Goal: Task Accomplishment & Management: Use online tool/utility

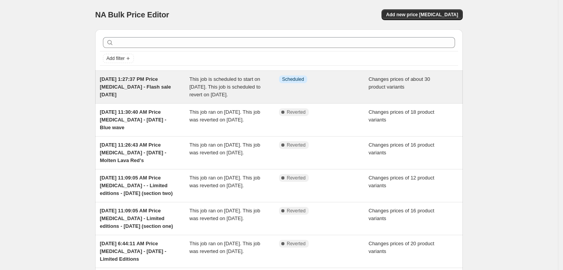
click at [214, 81] on span "This job is scheduled to start on [DATE]. This job is scheduled to revert on [D…" at bounding box center [225, 86] width 71 height 21
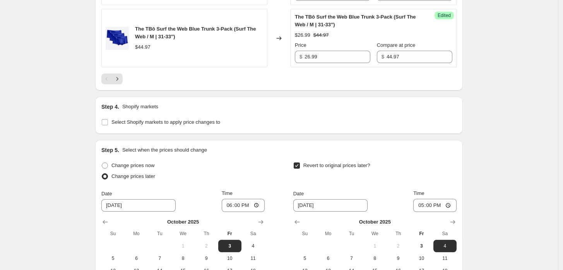
scroll to position [1663, 0]
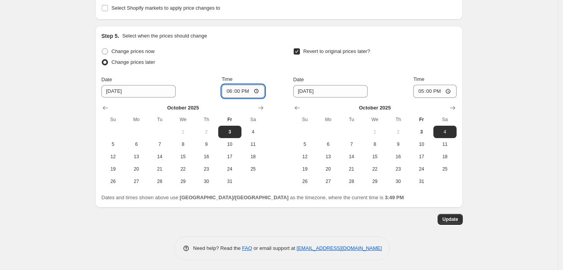
click at [232, 94] on input "18:00" at bounding box center [243, 91] width 43 height 13
type input "16:00"
click at [455, 218] on span "Update" at bounding box center [450, 219] width 16 height 6
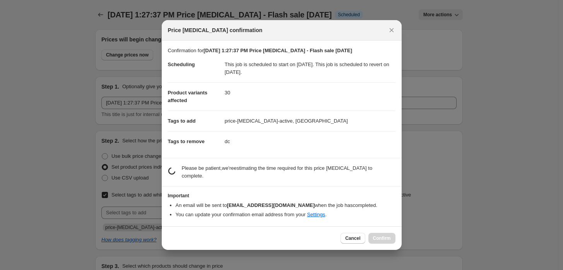
scroll to position [0, 0]
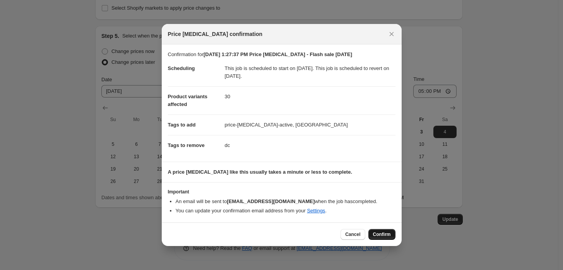
click at [387, 232] on span "Confirm" at bounding box center [382, 234] width 18 height 6
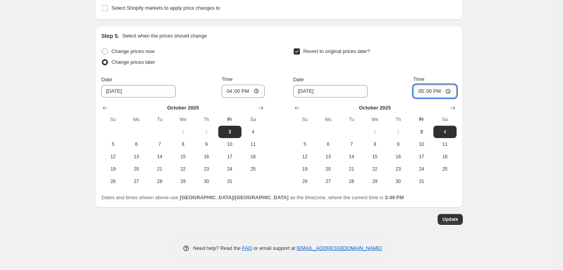
click at [423, 90] on input "17:00" at bounding box center [434, 91] width 43 height 13
type input "16:00"
click at [454, 219] on span "Update" at bounding box center [450, 219] width 16 height 6
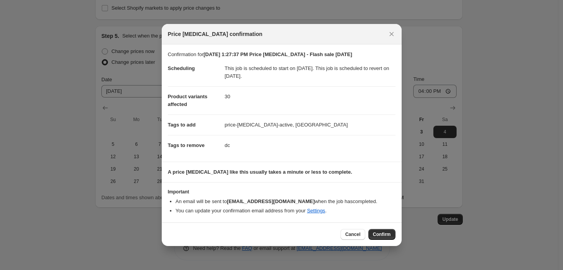
click at [381, 232] on span "Confirm" at bounding box center [382, 234] width 18 height 6
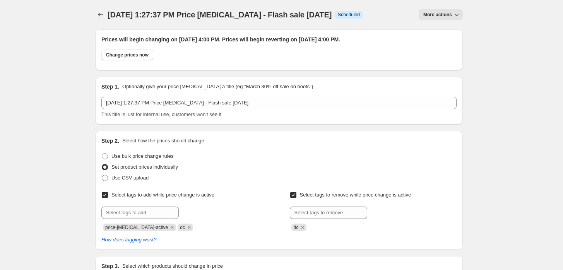
scroll to position [1663, 0]
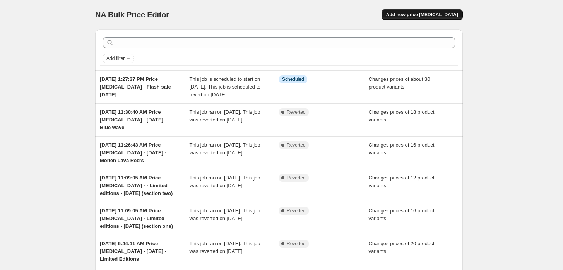
click at [432, 14] on span "Add new price [MEDICAL_DATA]" at bounding box center [422, 15] width 72 height 6
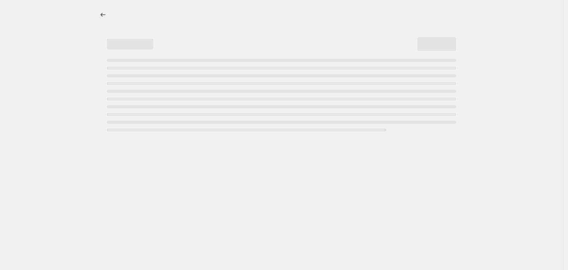
select select "percentage"
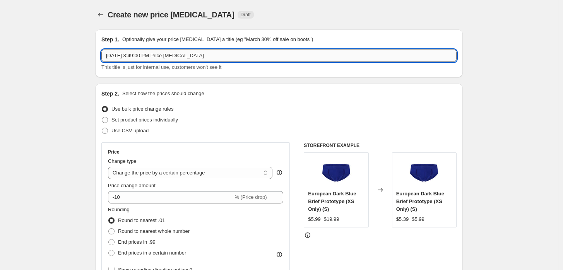
click at [226, 57] on input "[DATE] 3:49:00 PM Price [MEDICAL_DATA]" at bounding box center [278, 56] width 355 height 12
type input "[DATE] 3:49:00 PM Price [MEDICAL_DATA] - [DATE] - Flash sale"
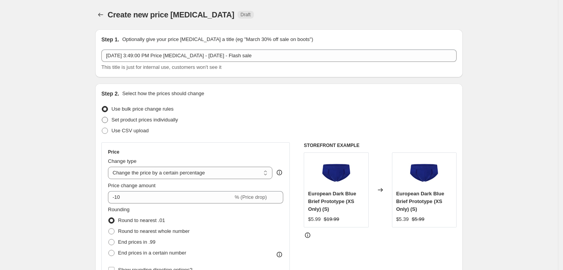
click at [146, 122] on span "Set product prices individually" at bounding box center [144, 120] width 67 height 6
click at [102, 117] on input "Set product prices individually" at bounding box center [102, 117] width 0 height 0
radio input "true"
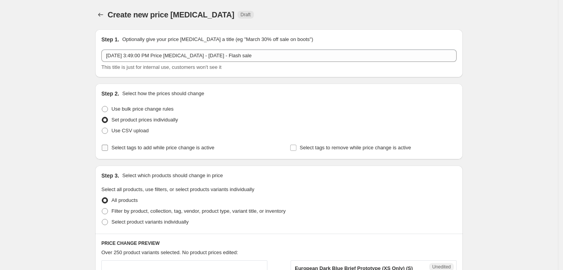
click at [183, 149] on span "Select tags to add while price change is active" at bounding box center [162, 148] width 103 height 6
click at [108, 149] on input "Select tags to add while price change is active" at bounding box center [105, 148] width 6 height 6
checkbox input "true"
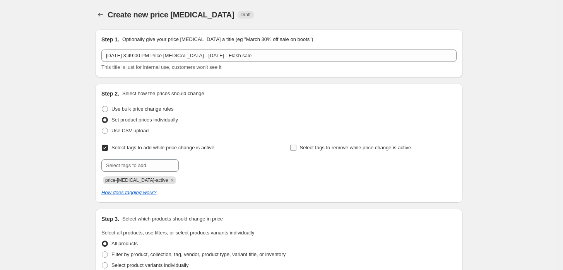
drag, startPoint x: 288, startPoint y: 148, endPoint x: 293, endPoint y: 148, distance: 5.0
click at [292, 148] on div "Select tags to add while price change is active Submit price-[MEDICAL_DATA]-act…" at bounding box center [278, 163] width 355 height 42
drag, startPoint x: 295, startPoint y: 148, endPoint x: 207, endPoint y: 154, distance: 87.7
click at [295, 148] on input "Select tags to remove while price change is active" at bounding box center [293, 148] width 6 height 6
checkbox input "true"
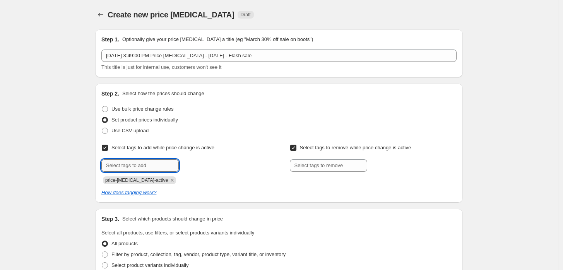
click at [171, 167] on input "text" at bounding box center [139, 165] width 77 height 12
type input "dc"
click at [201, 166] on span "dc" at bounding box center [198, 164] width 5 height 5
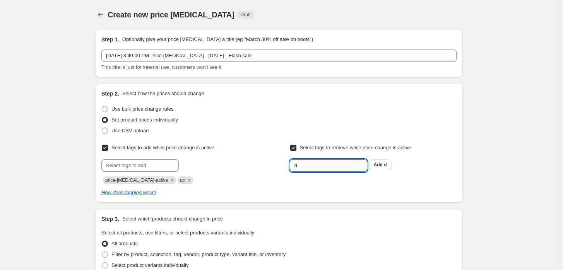
click at [330, 165] on input "d" at bounding box center [328, 165] width 77 height 12
type input "dc"
click at [377, 165] on b "Add" at bounding box center [378, 164] width 9 height 5
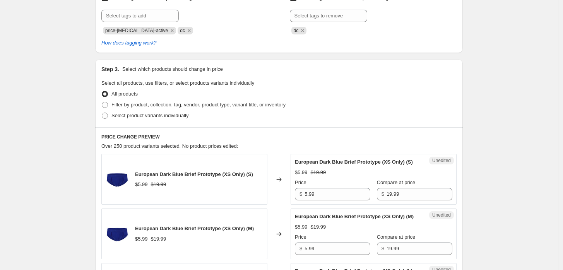
scroll to position [129, 0]
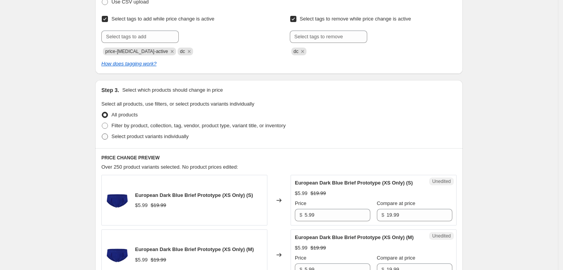
click at [127, 140] on span "Select product variants individually" at bounding box center [149, 137] width 77 height 8
click at [102, 134] on input "Select product variants individually" at bounding box center [102, 134] width 0 height 0
radio input "true"
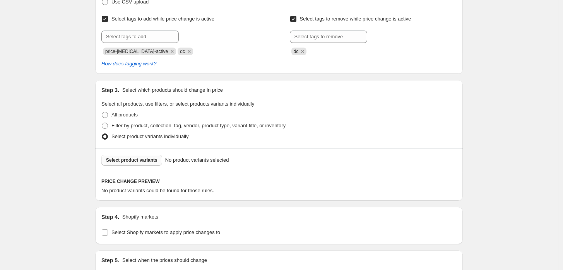
click at [151, 158] on span "Select product variants" at bounding box center [131, 160] width 51 height 6
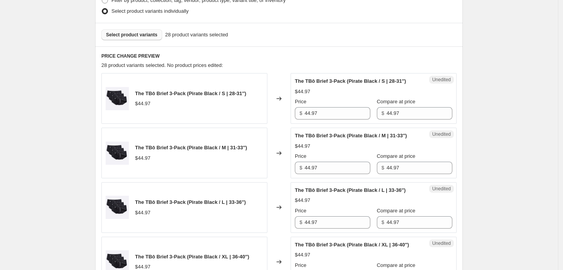
scroll to position [258, 0]
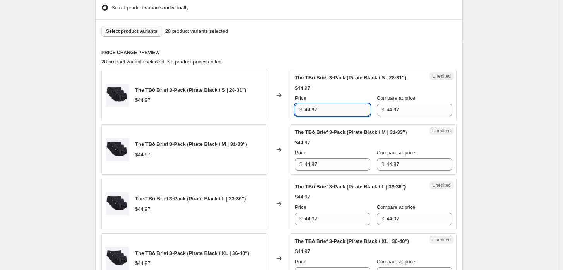
click at [355, 110] on input "44.97" at bounding box center [338, 110] width 66 height 12
type input "26.99"
click at [326, 155] on div "Price" at bounding box center [332, 153] width 75 height 8
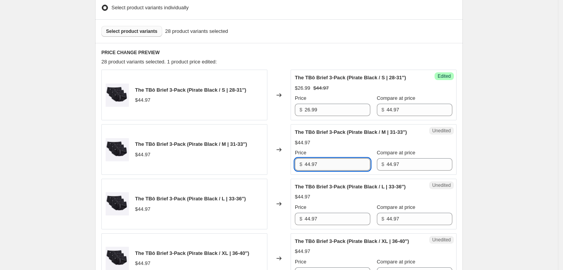
click at [326, 163] on input "44.97" at bounding box center [338, 164] width 66 height 12
click at [326, 162] on input "44.97" at bounding box center [338, 164] width 66 height 12
type input "26.99"
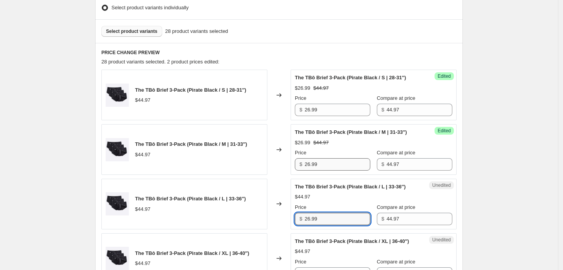
type input "26.99"
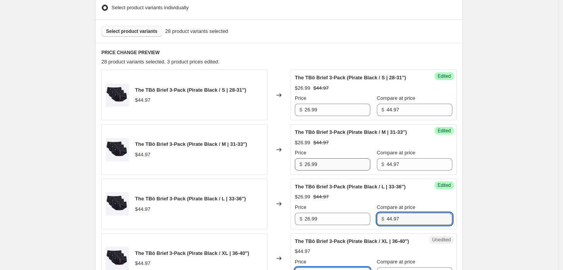
scroll to position [267, 0]
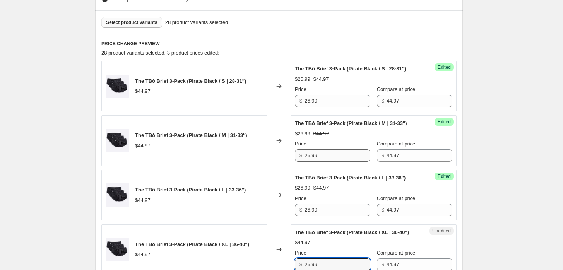
type input "26.99"
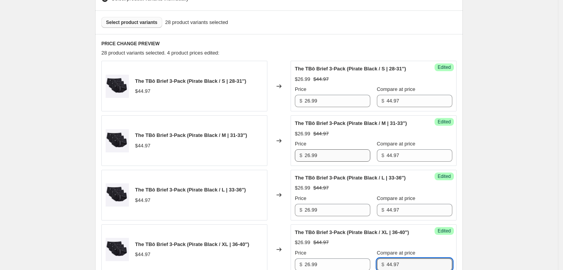
scroll to position [458, 0]
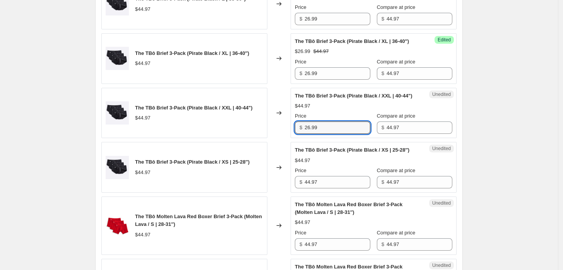
type input "26.99"
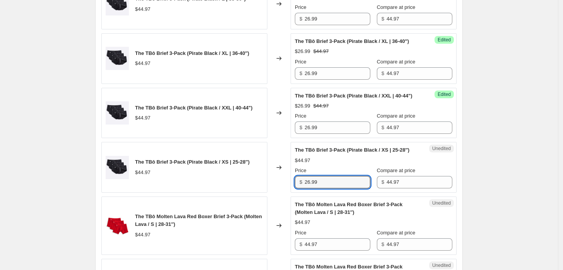
type input "26.99"
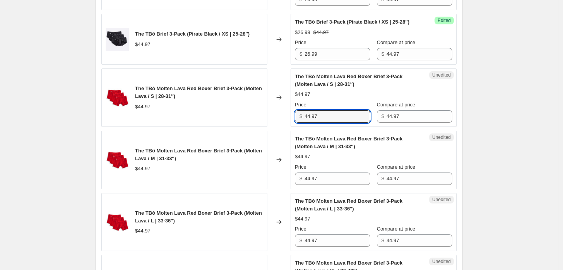
scroll to position [587, 0]
type input "31.49"
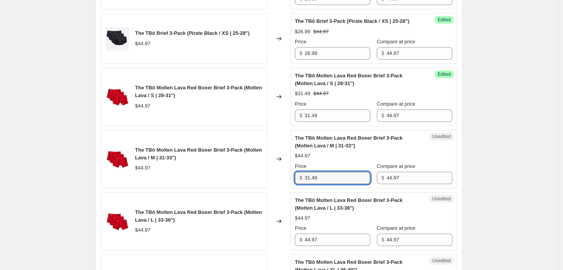
type input "31.49"
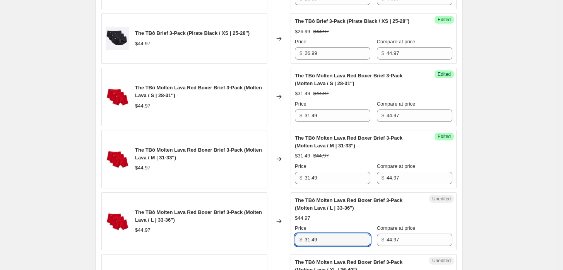
type input "31.49"
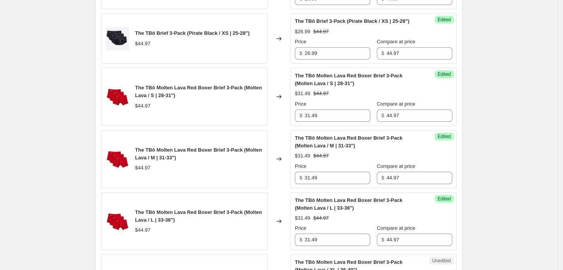
scroll to position [761, 0]
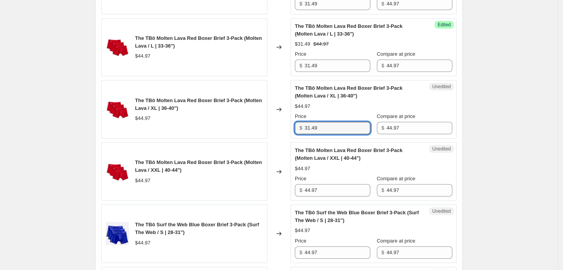
type input "31.49"
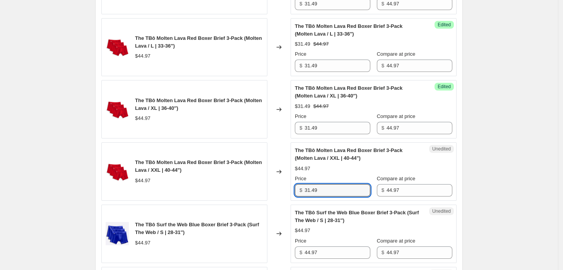
type input "31.49"
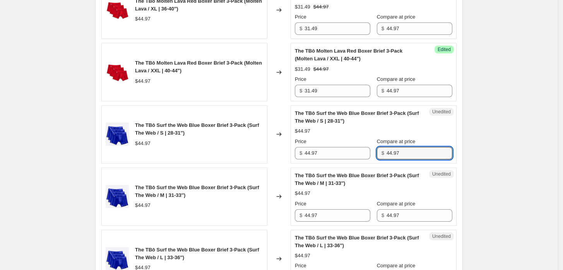
scroll to position [890, 0]
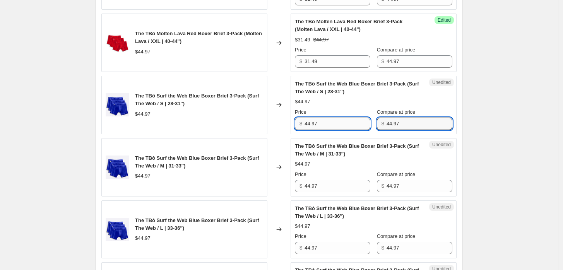
click at [338, 129] on input "44.97" at bounding box center [338, 124] width 66 height 12
click at [336, 130] on input "44.97" at bounding box center [338, 124] width 66 height 12
type input "29.99"
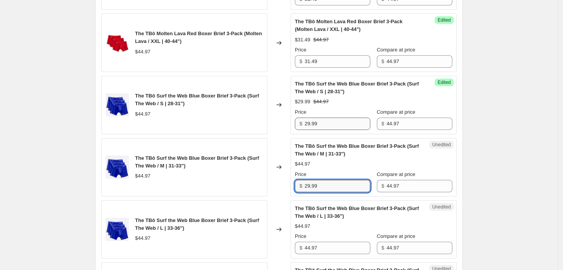
type input "29.99"
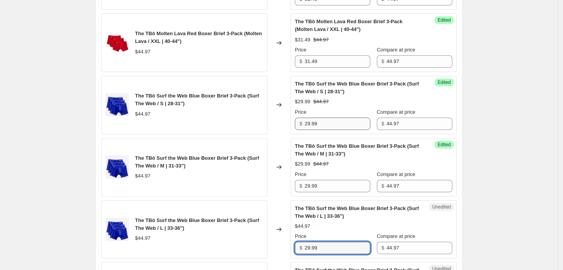
type input "29.99"
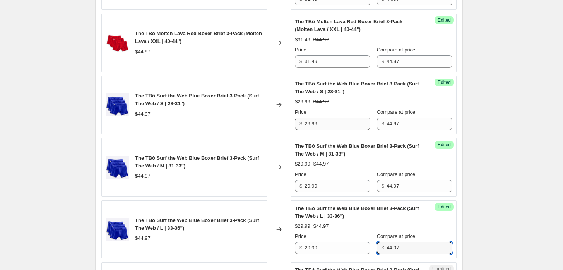
scroll to position [1072, 0]
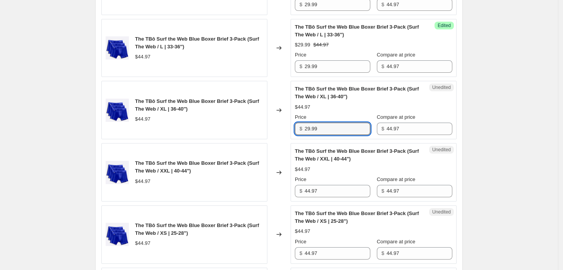
type input "29.99"
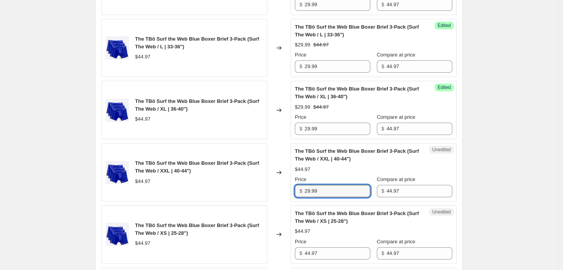
type input "29.99"
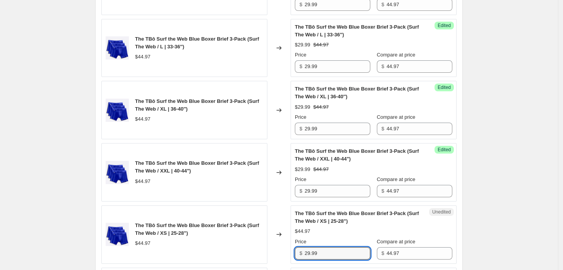
type input "29.99"
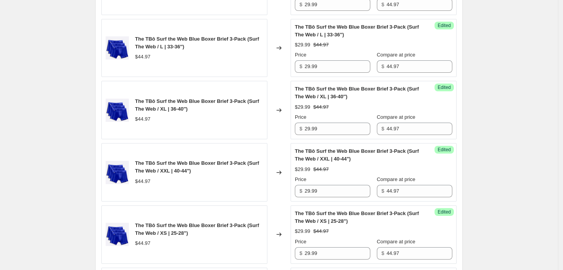
scroll to position [1258, 0]
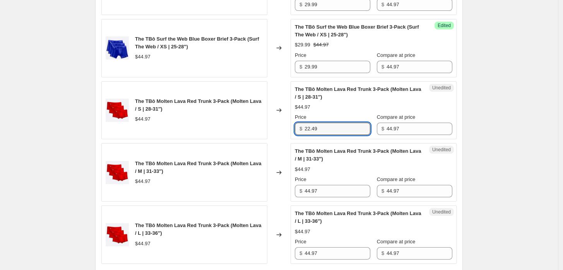
type input "22.49"
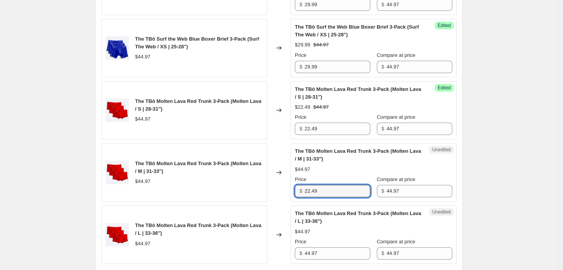
type input "22.49"
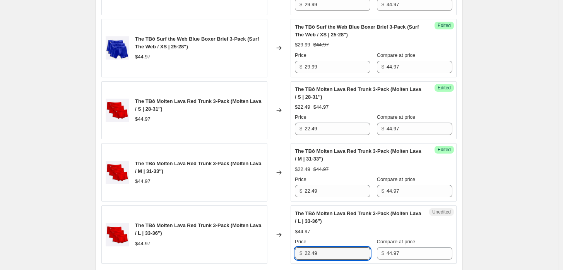
type input "22.49"
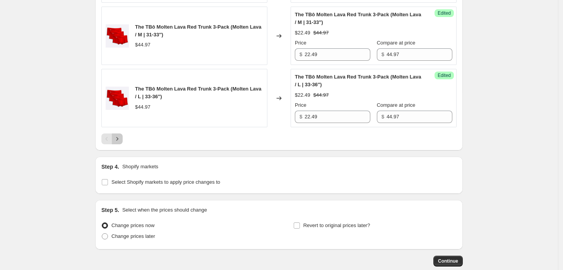
scroll to position [1404, 0]
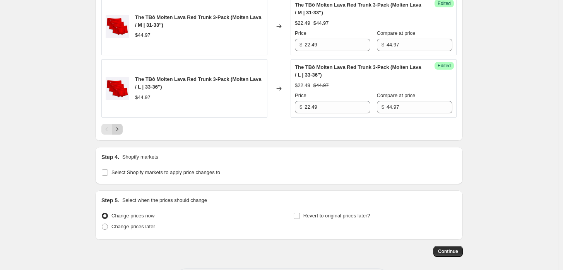
click at [117, 133] on icon "Next" at bounding box center [117, 129] width 8 height 8
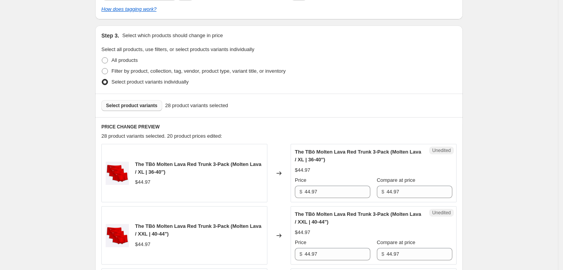
scroll to position [175, 0]
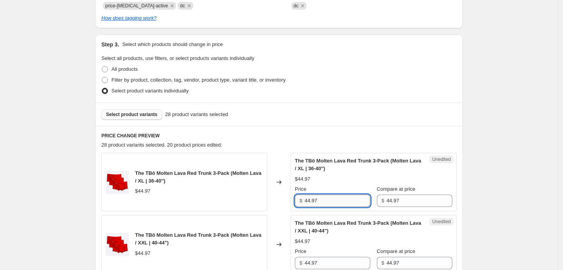
click at [319, 198] on input "44.97" at bounding box center [338, 201] width 66 height 12
type input "22.49"
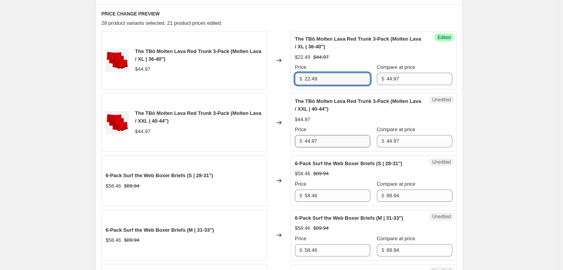
scroll to position [303, 0]
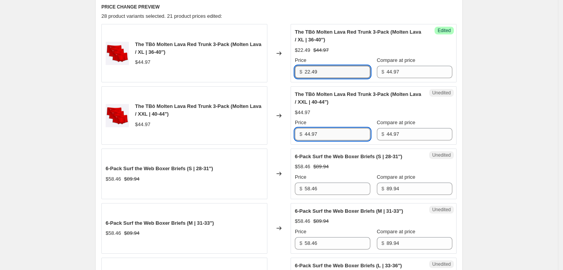
click at [323, 134] on input "44.97" at bounding box center [338, 134] width 66 height 12
click at [324, 134] on input "44.97" at bounding box center [338, 134] width 66 height 12
type input "22.49"
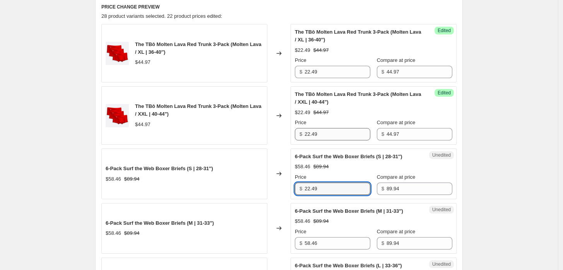
type input "22.49"
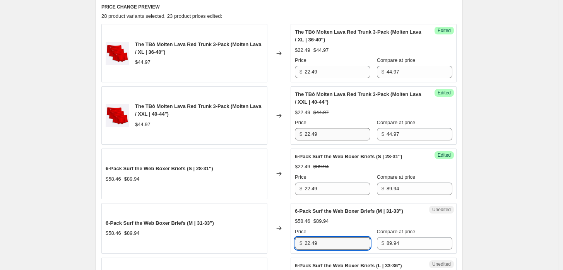
type input "22.49"
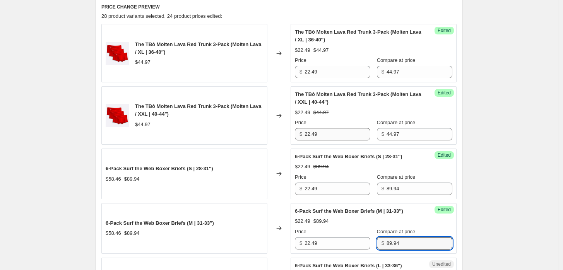
scroll to position [466, 0]
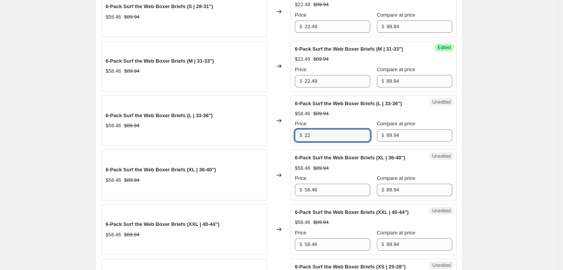
type input "2"
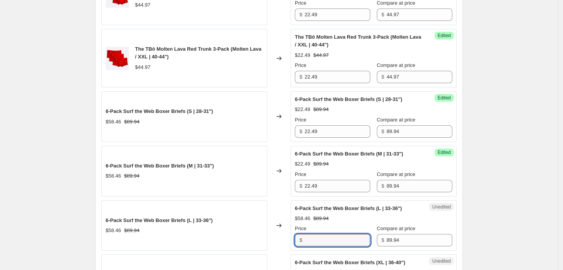
scroll to position [337, 0]
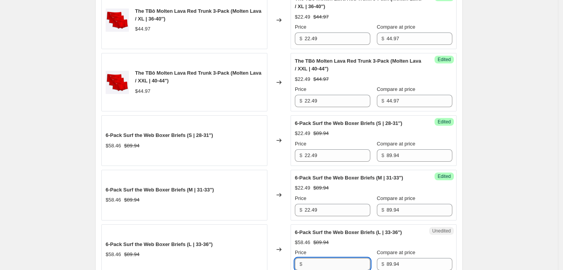
type input "58.46"
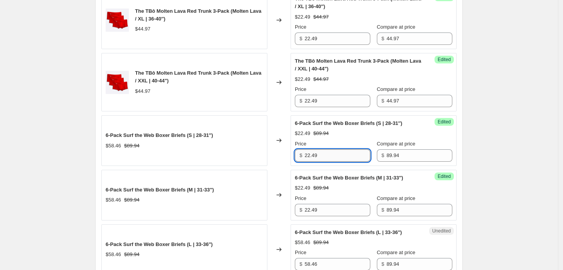
click at [329, 158] on input "22.49" at bounding box center [338, 155] width 66 height 12
type input "53.99"
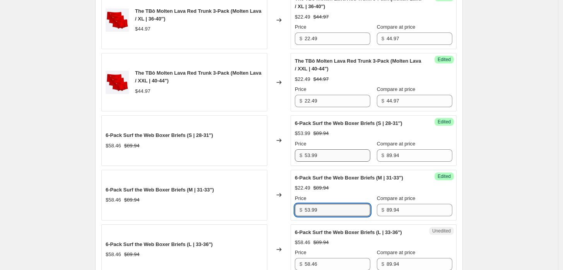
type input "53.99"
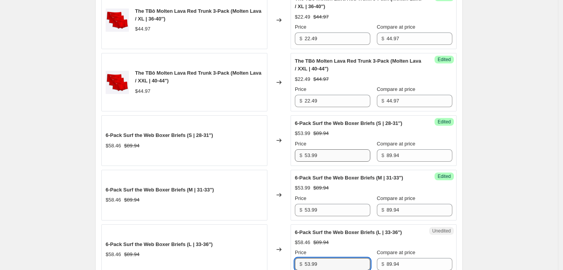
type input "53.99"
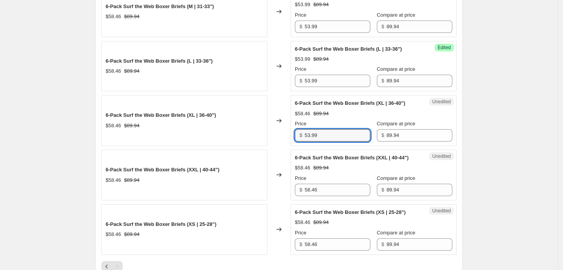
type input "53.99"
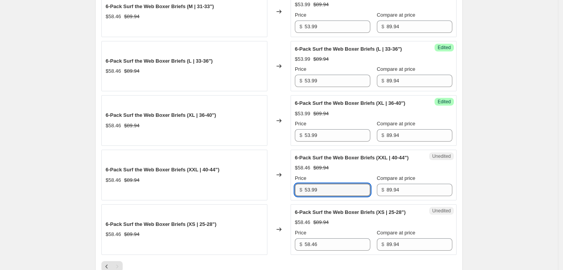
type input "53.99"
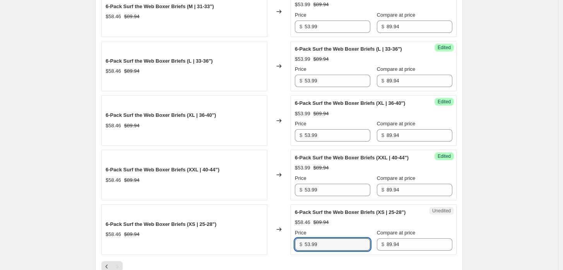
type input "53.99"
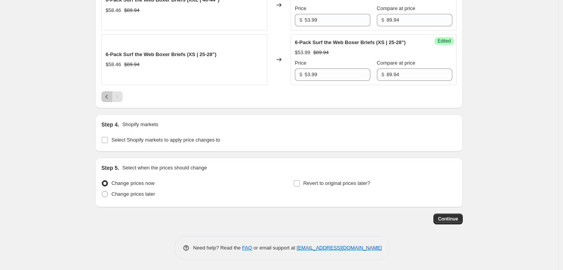
scroll to position [691, 0]
click at [145, 193] on span "Change prices later" at bounding box center [133, 194] width 44 height 6
click at [102, 191] on input "Change prices later" at bounding box center [102, 191] width 0 height 0
radio input "true"
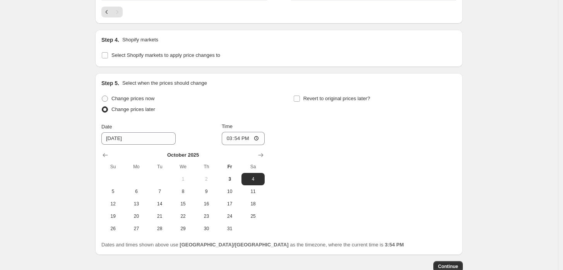
scroll to position [777, 0]
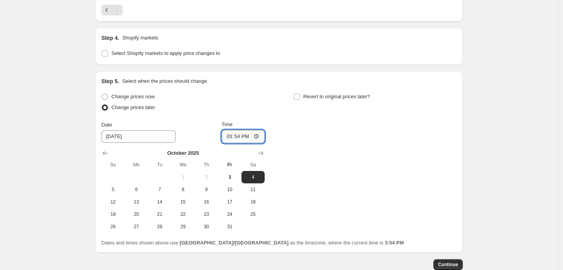
click at [231, 135] on input "15:54" at bounding box center [243, 136] width 43 height 13
type input "17:00"
click at [356, 95] on span "Revert to original prices later?" at bounding box center [336, 97] width 67 height 6
click at [300, 95] on input "Revert to original prices later?" at bounding box center [297, 97] width 6 height 6
checkbox input "true"
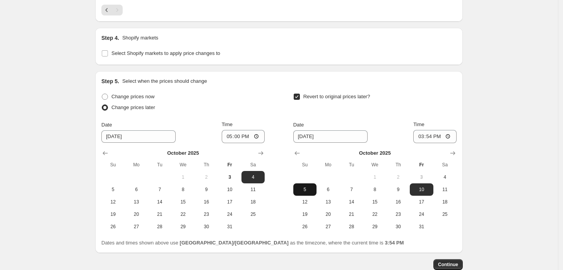
click at [304, 190] on span "5" at bounding box center [305, 190] width 17 height 6
type input "[DATE]"
click at [422, 136] on input "15:54" at bounding box center [434, 136] width 43 height 13
type input "16:00"
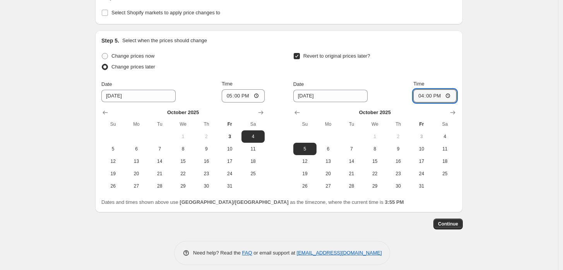
scroll to position [823, 0]
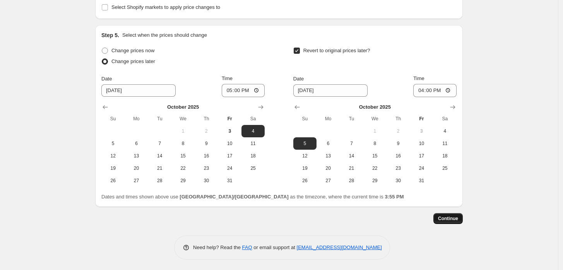
click at [452, 218] on span "Continue" at bounding box center [448, 219] width 20 height 6
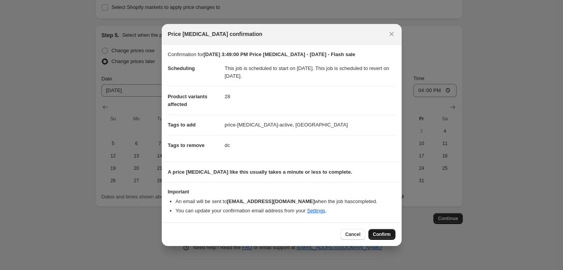
click at [384, 236] on span "Confirm" at bounding box center [382, 234] width 18 height 6
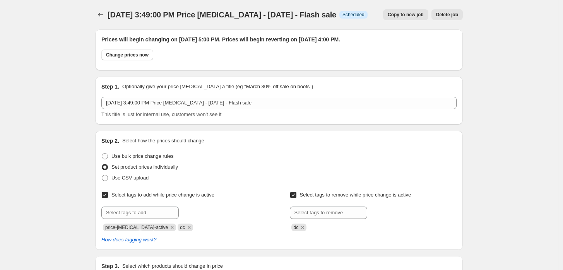
scroll to position [823, 0]
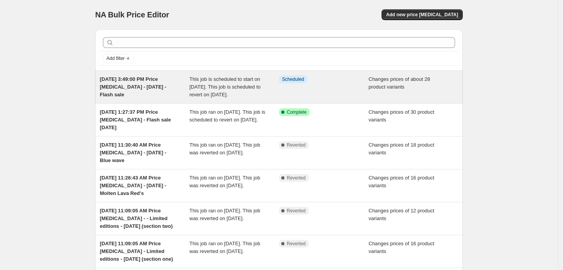
click at [309, 86] on div "Info Scheduled" at bounding box center [324, 86] width 90 height 23
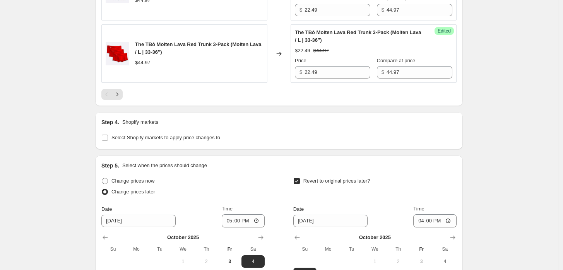
scroll to position [1624, 0]
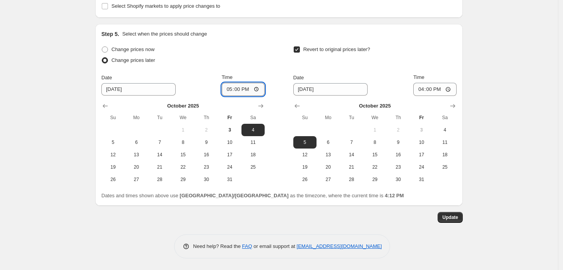
click at [233, 91] on input "17:00" at bounding box center [243, 89] width 43 height 13
type input "16:30"
click at [461, 217] on button "Update" at bounding box center [450, 217] width 25 height 11
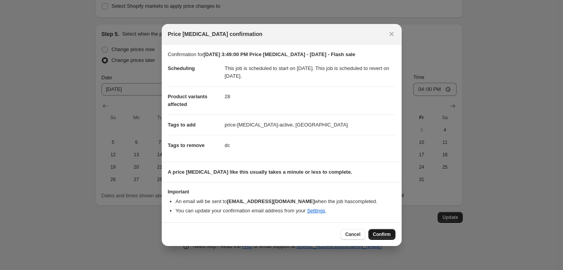
click at [386, 233] on span "Confirm" at bounding box center [382, 234] width 18 height 6
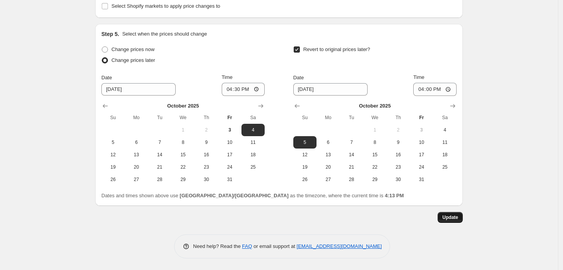
click at [451, 218] on span "Update" at bounding box center [450, 217] width 16 height 6
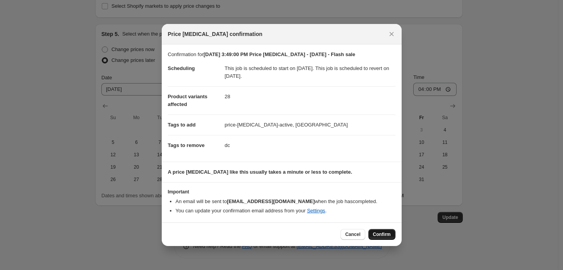
click at [378, 237] on button "Confirm" at bounding box center [382, 234] width 27 height 11
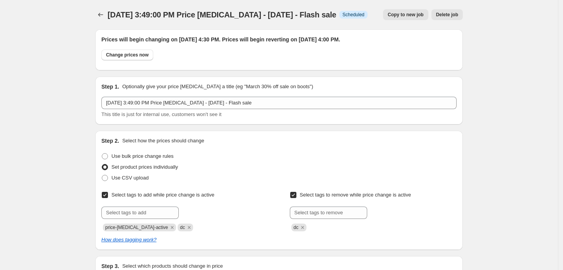
scroll to position [1624, 0]
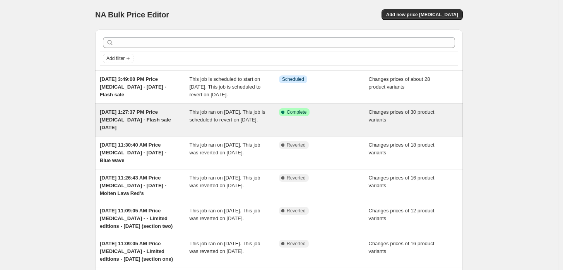
click at [260, 123] on span "This job ran on October 3, 2025. This job is scheduled to revert on October 4, …" at bounding box center [228, 116] width 76 height 14
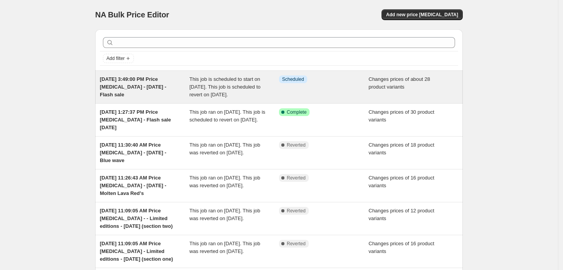
click at [250, 89] on span "This job is scheduled to start on [DATE]. This job is scheduled to revert on [D…" at bounding box center [225, 86] width 71 height 21
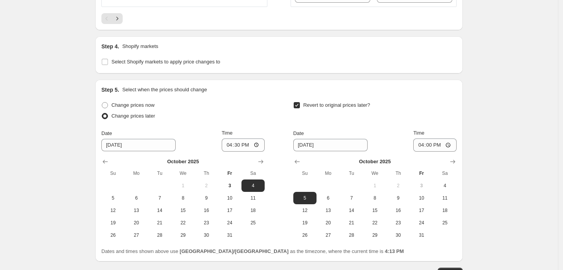
scroll to position [1624, 0]
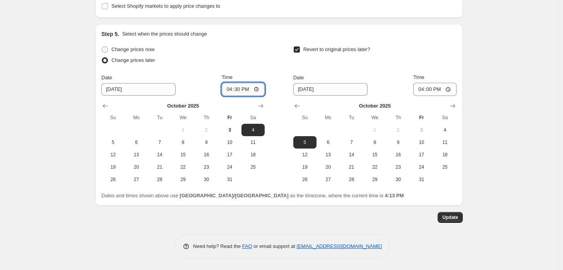
click at [231, 90] on input "16:30" at bounding box center [243, 89] width 43 height 13
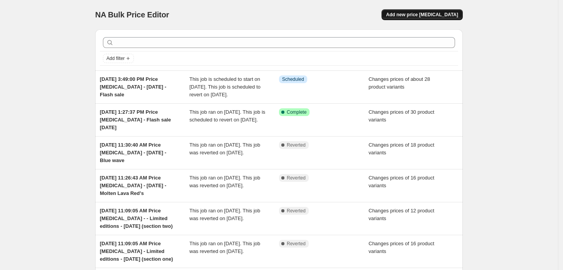
click at [436, 13] on span "Add new price [MEDICAL_DATA]" at bounding box center [422, 15] width 72 height 6
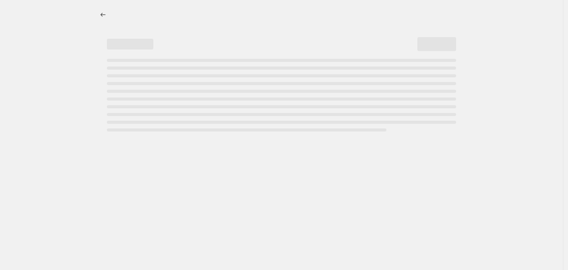
select select "percentage"
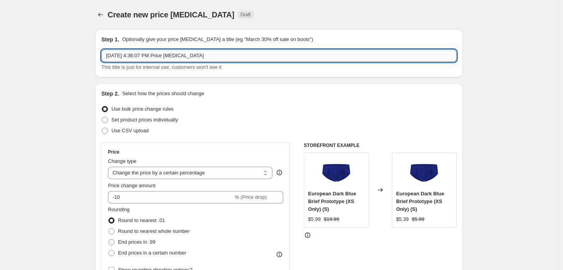
click at [218, 53] on input "Oct 3, 2025, 4:36:07 PM Price change job" at bounding box center [278, 56] width 355 height 12
type input "Oct 3, 2025, 4:36:07 PM Price change job - 5 Oct 25 - Flash sale"
click at [176, 123] on span "Set product prices individually" at bounding box center [144, 120] width 67 height 6
click at [102, 117] on input "Set product prices individually" at bounding box center [102, 117] width 0 height 0
radio input "true"
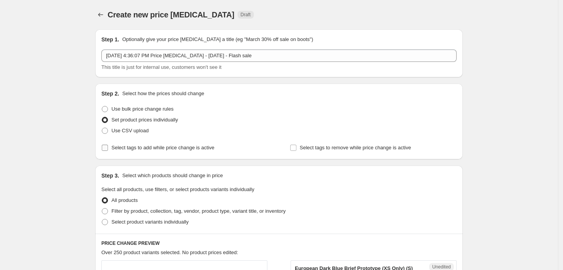
click at [159, 147] on span "Select tags to add while price change is active" at bounding box center [162, 148] width 103 height 6
click at [108, 147] on input "Select tags to add while price change is active" at bounding box center [105, 148] width 6 height 6
checkbox input "true"
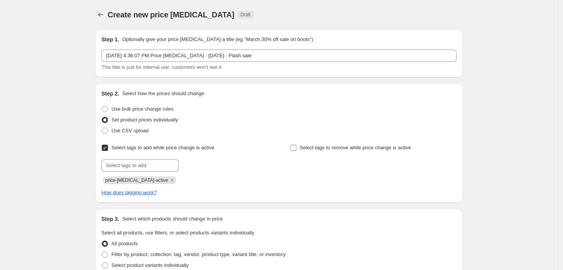
click at [307, 146] on span "Select tags to remove while price change is active" at bounding box center [355, 148] width 111 height 6
click at [297, 146] on input "Select tags to remove while price change is active" at bounding box center [293, 148] width 6 height 6
checkbox input "true"
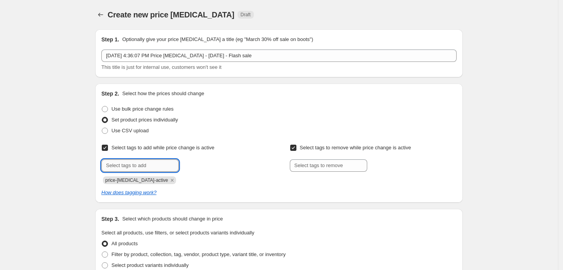
click at [161, 167] on input "text" at bounding box center [139, 165] width 77 height 12
type input "dc"
click at [202, 161] on button "Add dc" at bounding box center [193, 164] width 25 height 11
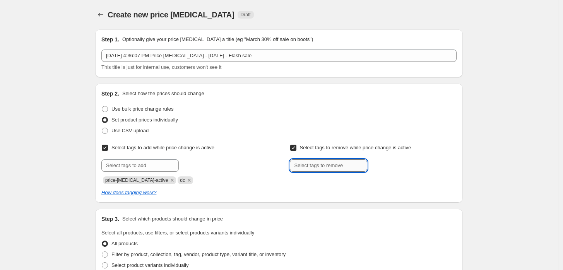
click at [304, 166] on input "text" at bounding box center [328, 165] width 77 height 12
type input "dc"
click at [394, 165] on button "Add dc" at bounding box center [381, 164] width 25 height 11
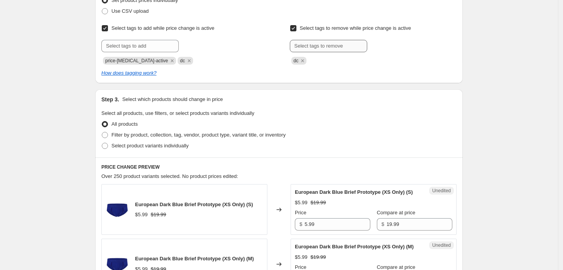
scroll to position [172, 0]
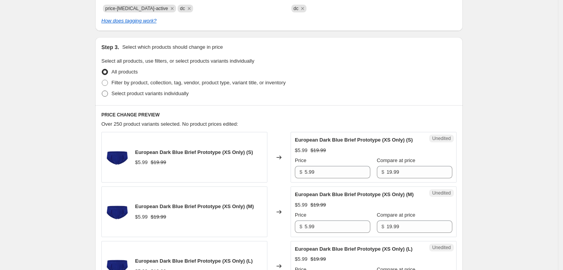
click at [123, 93] on span "Select product variants individually" at bounding box center [149, 94] width 77 height 6
click at [102, 91] on input "Select product variants individually" at bounding box center [102, 91] width 0 height 0
radio input "true"
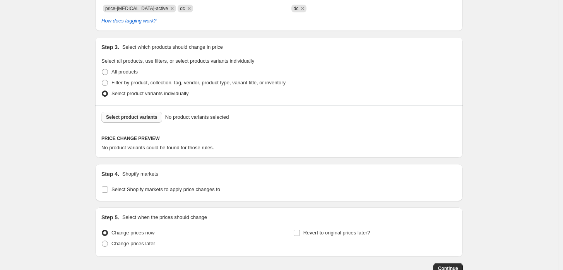
click at [154, 115] on span "Select product variants" at bounding box center [131, 117] width 51 height 6
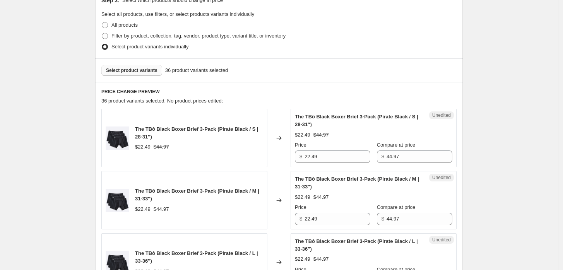
scroll to position [215, 0]
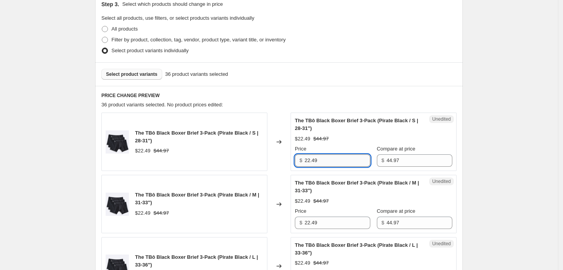
click at [346, 162] on input "22.49" at bounding box center [338, 160] width 66 height 12
click at [320, 162] on input "22.49" at bounding box center [338, 160] width 66 height 12
type input "29.99"
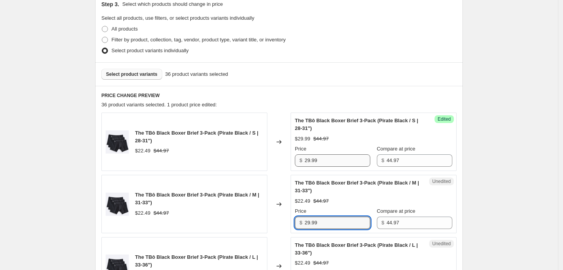
type input "29.99"
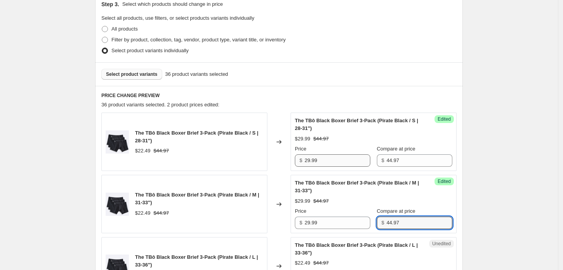
scroll to position [365, 0]
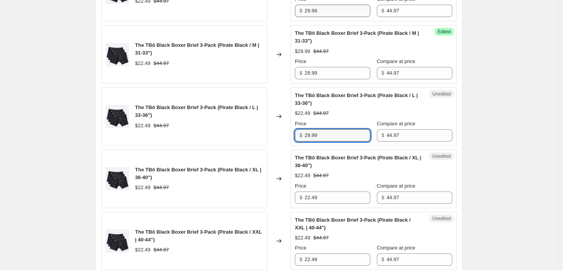
type input "29.99"
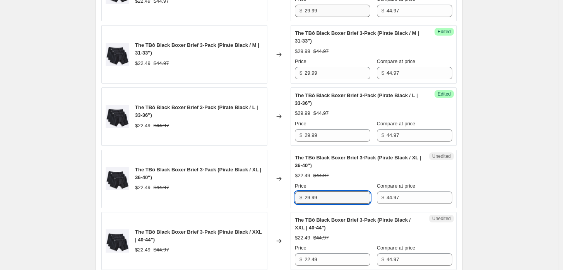
type input "29.99"
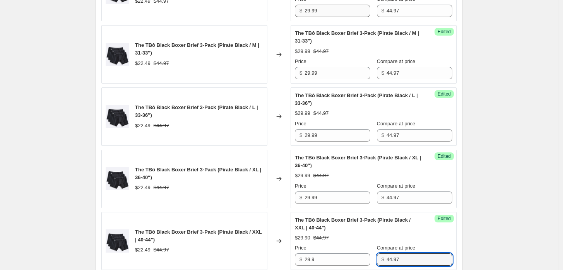
scroll to position [551, 0]
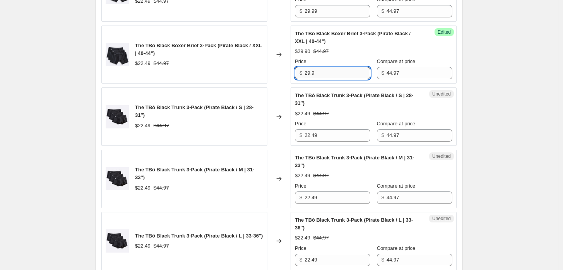
click at [343, 72] on input "29.9" at bounding box center [338, 73] width 66 height 12
type input "29.99"
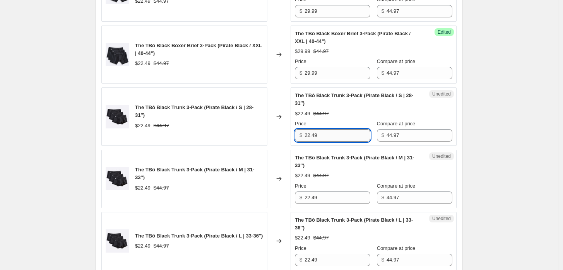
click at [338, 136] on input "22.49" at bounding box center [338, 135] width 66 height 12
type input "29.99"
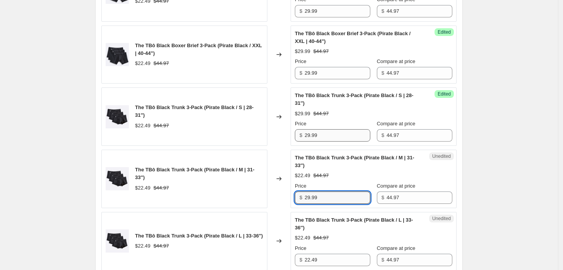
type input "29.99"
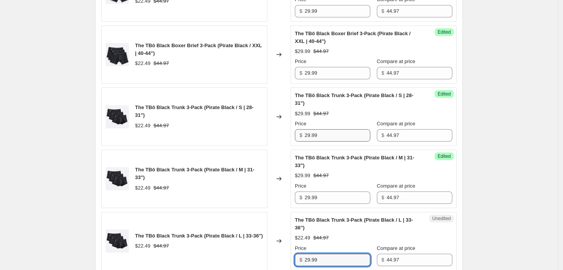
type input "29.99"
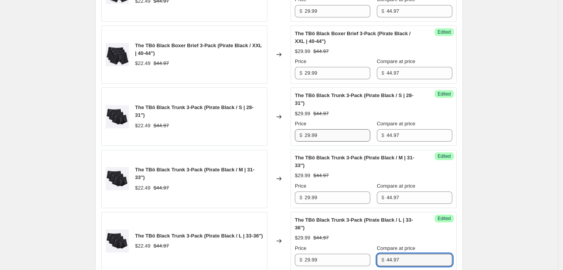
scroll to position [737, 0]
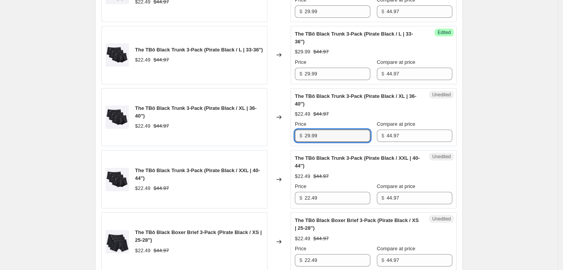
type input "29.99"
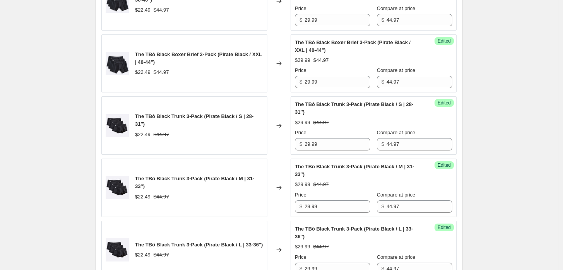
scroll to position [523, 0]
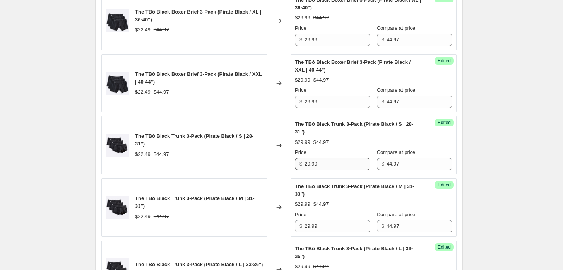
type input "2"
click at [335, 166] on input "29.99" at bounding box center [338, 164] width 66 height 12
click at [322, 164] on input "29.99" at bounding box center [338, 164] width 66 height 12
type input "26.99"
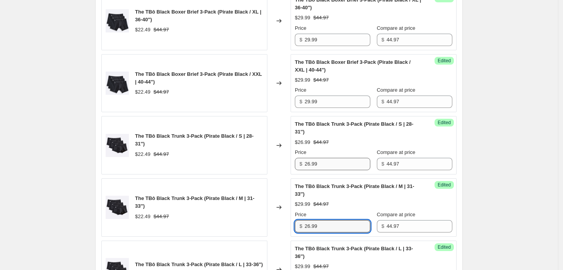
type input "26.99"
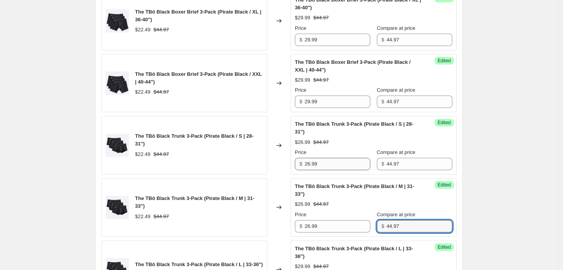
scroll to position [675, 0]
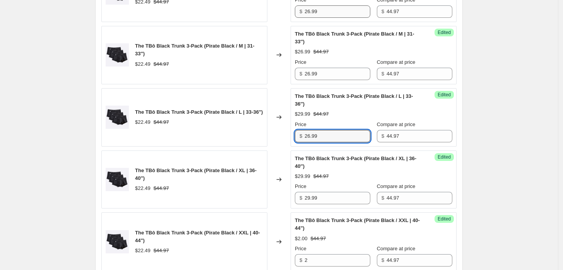
type input "26.99"
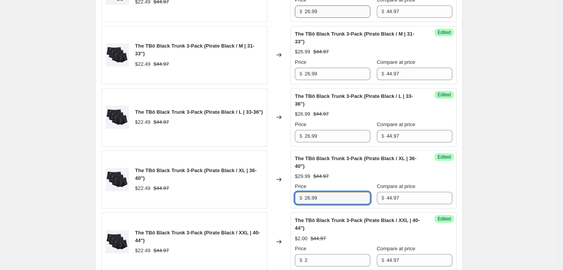
type input "26.99"
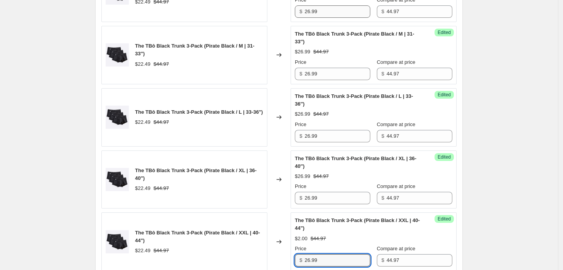
type input "26.99"
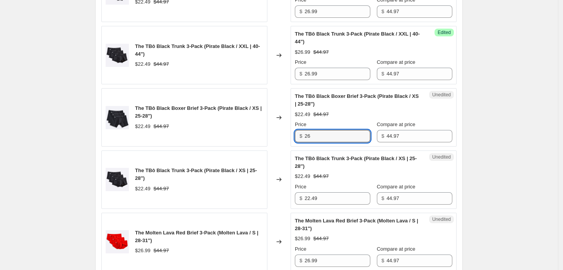
type input "2"
type input "29.99"
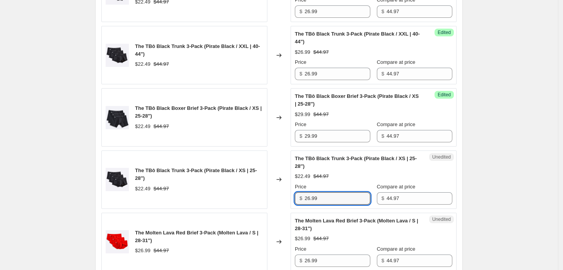
type input "26.99"
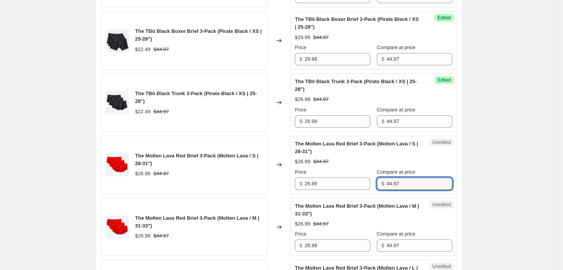
scroll to position [948, 0]
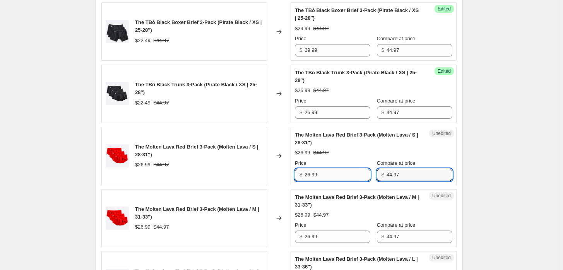
click at [325, 176] on input "26.99" at bounding box center [338, 175] width 66 height 12
type input "28.99"
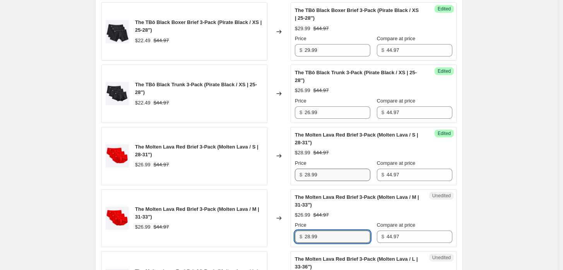
type input "28.99"
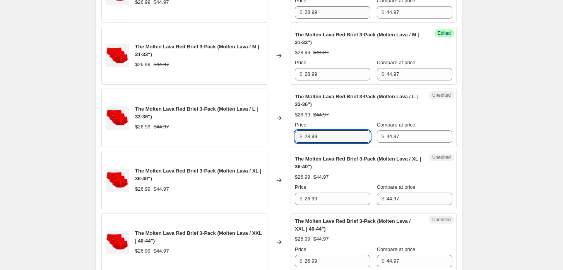
type input "28.99"
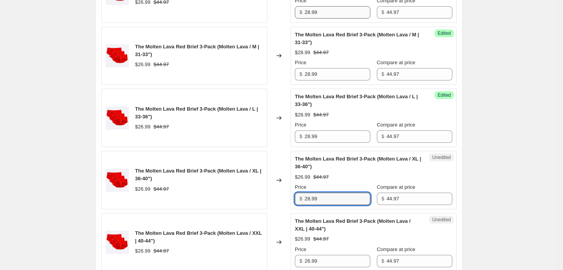
type input "28.99"
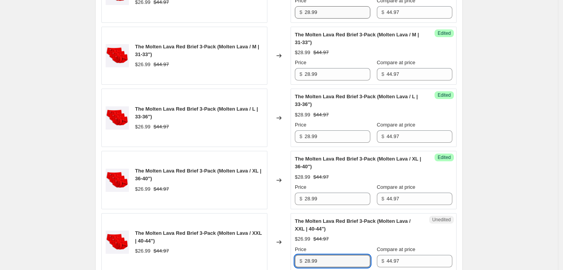
type input "28.99"
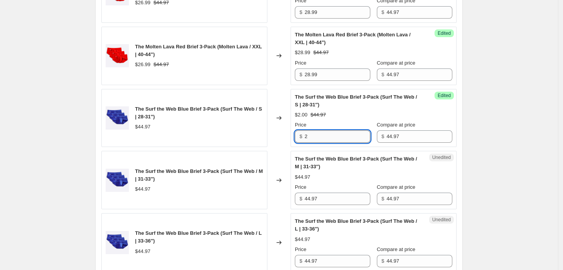
click at [351, 131] on input "2" at bounding box center [338, 136] width 66 height 12
type input "31.49"
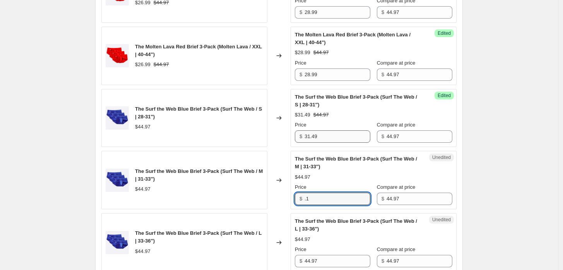
type input "."
type input "31.49"
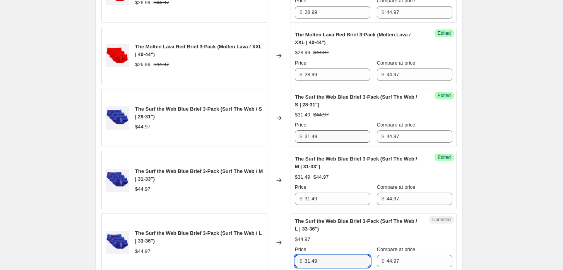
type input "31.49"
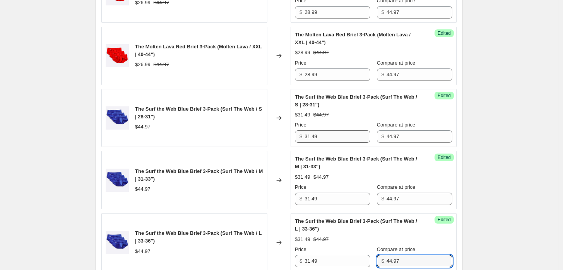
scroll to position [1443, 0]
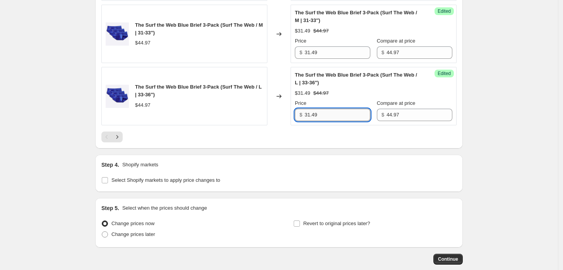
click at [328, 114] on input "31.49" at bounding box center [338, 115] width 66 height 12
click at [119, 135] on icon "Next" at bounding box center [117, 137] width 8 height 8
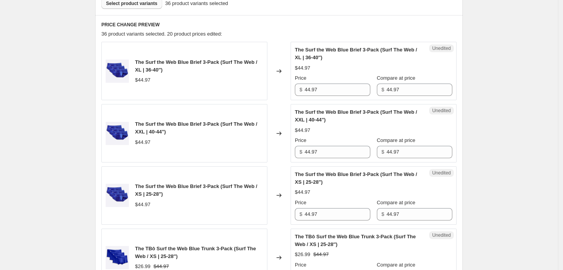
scroll to position [285, 0]
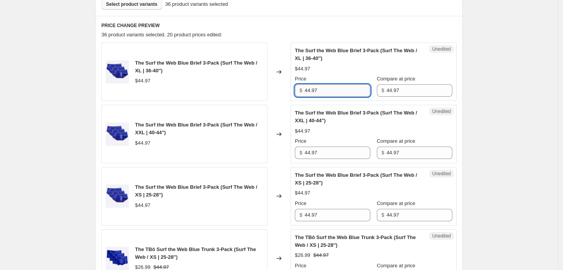
click at [330, 91] on input "44.97" at bounding box center [338, 90] width 66 height 12
type input "31.49"
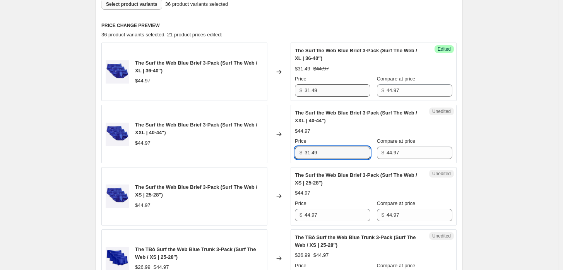
type input "31.49"
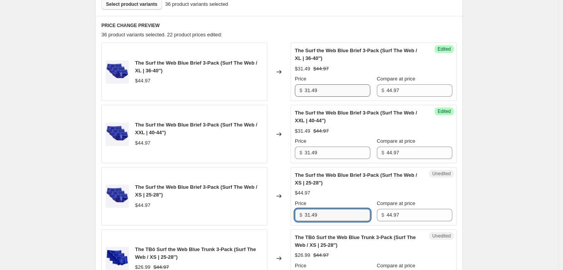
type input "31.49"
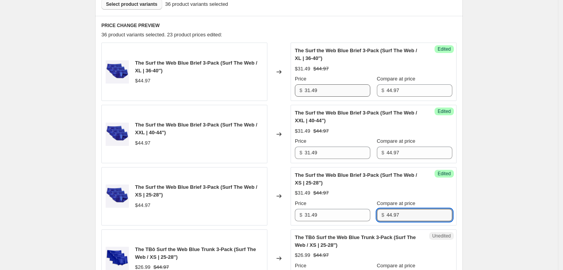
scroll to position [427, 0]
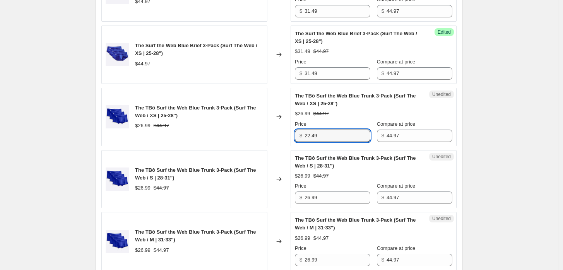
type input "22.49"
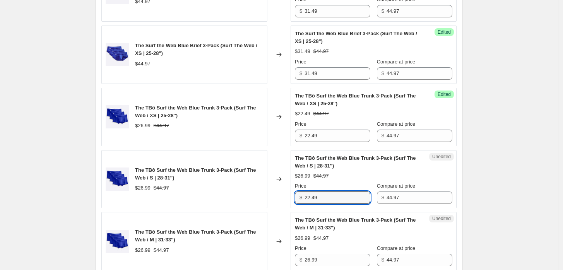
type input "22.49"
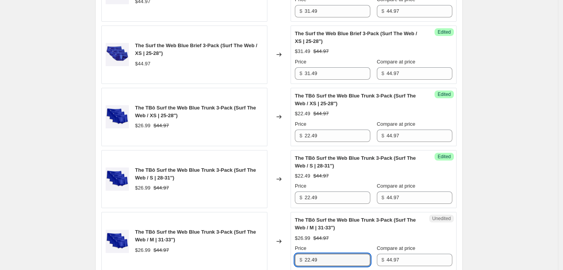
type input "22.49"
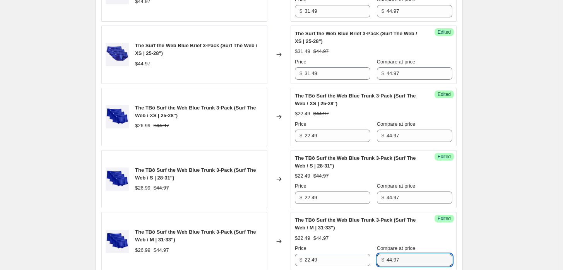
scroll to position [613, 0]
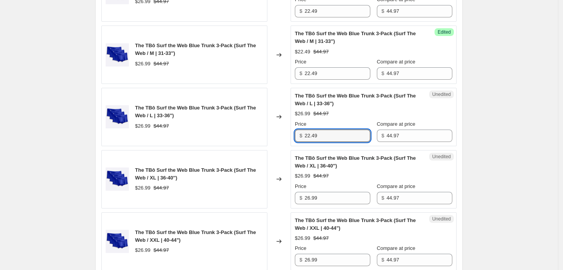
type input "22.49"
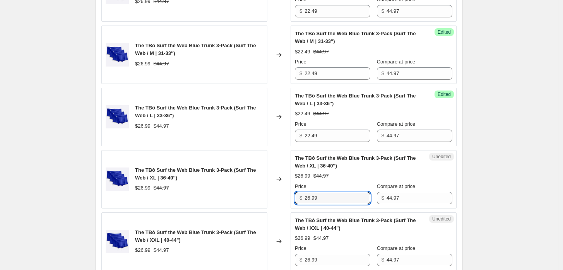
type input "4"
type input "22.49"
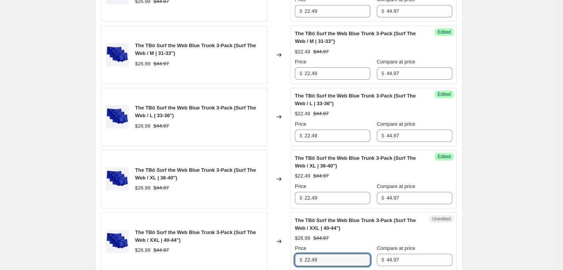
type input "22.49"
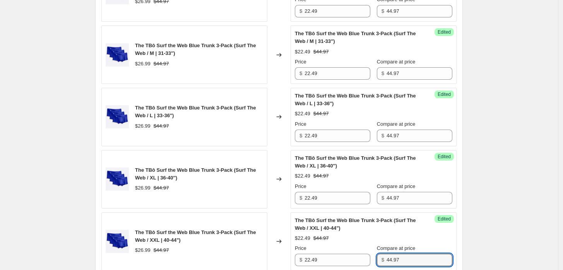
scroll to position [799, 0]
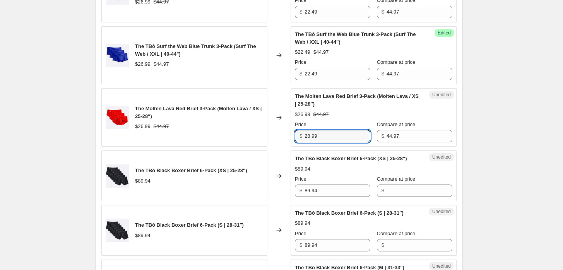
type input "28.99"
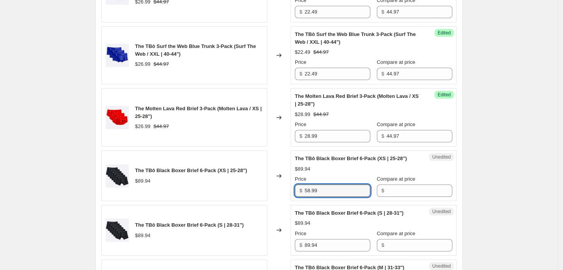
type input "58.99"
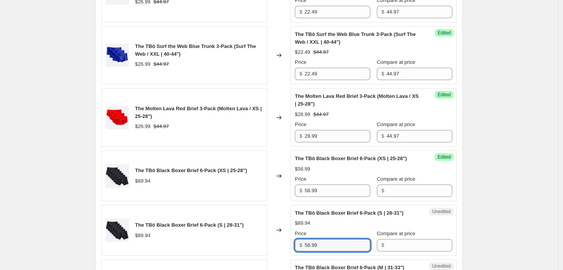
type input "58.99"
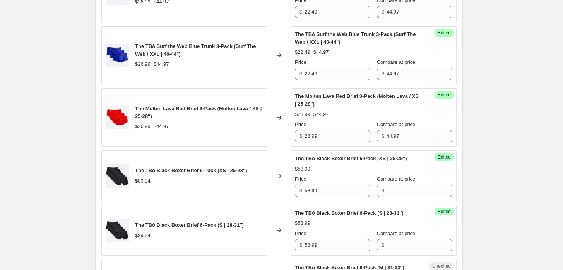
scroll to position [963, 0]
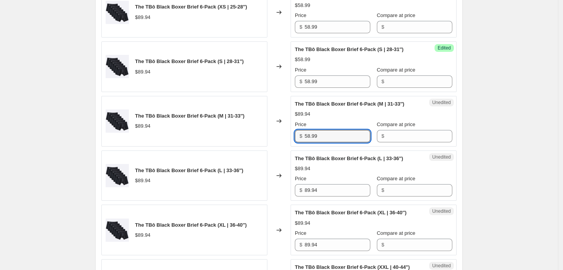
type input "58.99"
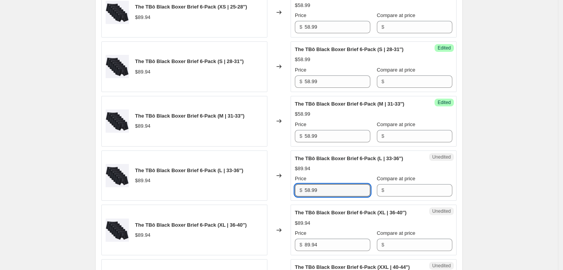
type input "58.99"
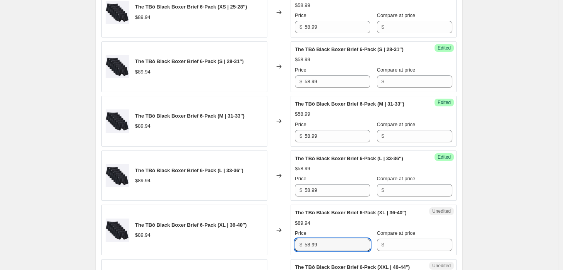
type input "58.99"
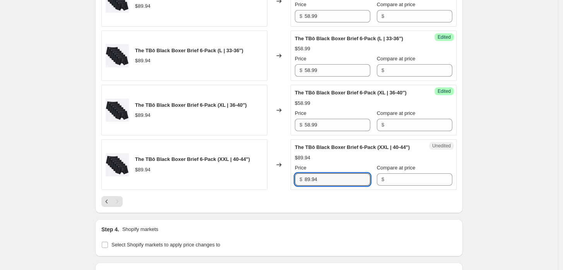
scroll to position [1188, 0]
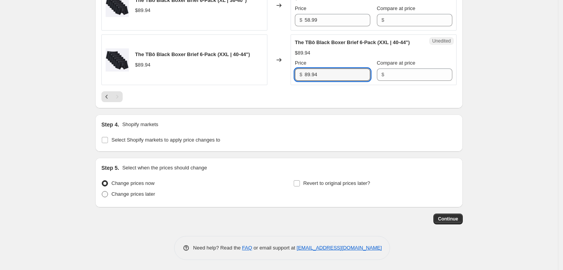
click at [141, 192] on span "Change prices later" at bounding box center [133, 194] width 44 height 6
click at [102, 192] on input "Change prices later" at bounding box center [102, 191] width 0 height 0
radio input "true"
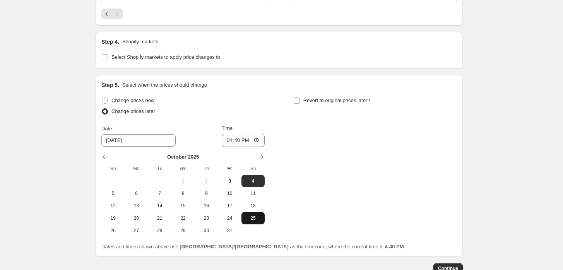
scroll to position [1274, 0]
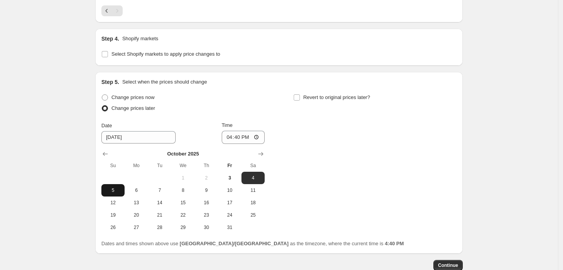
click at [115, 189] on span "5" at bounding box center [113, 190] width 17 height 6
type input "[DATE]"
click at [229, 137] on input "16:40" at bounding box center [243, 137] width 43 height 13
type input "17:05"
click at [319, 98] on span "Revert to original prices later?" at bounding box center [336, 97] width 67 height 6
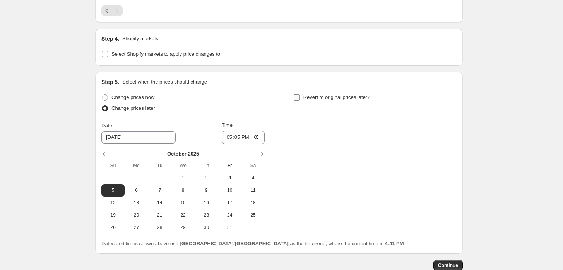
click at [300, 98] on input "Revert to original prices later?" at bounding box center [297, 97] width 6 height 6
checkbox input "true"
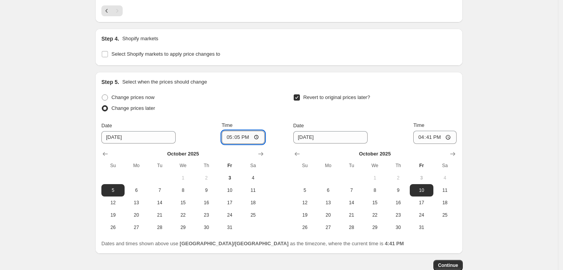
click at [237, 136] on input "17:05" at bounding box center [243, 137] width 43 height 13
type input "17:10"
click at [333, 204] on button "13" at bounding box center [328, 203] width 23 height 12
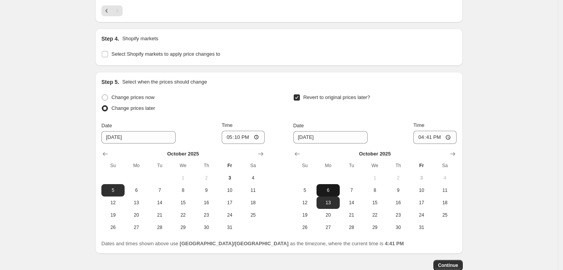
click at [327, 190] on span "6" at bounding box center [328, 190] width 17 height 6
type input "10/6/2025"
click at [418, 137] on input "16:41" at bounding box center [434, 137] width 43 height 13
type input "16:00"
click at [422, 137] on input "16:00" at bounding box center [434, 137] width 43 height 13
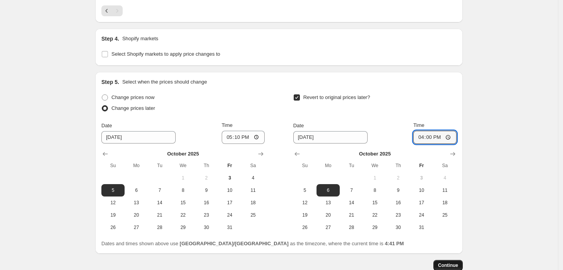
click at [456, 264] on span "Continue" at bounding box center [448, 265] width 20 height 6
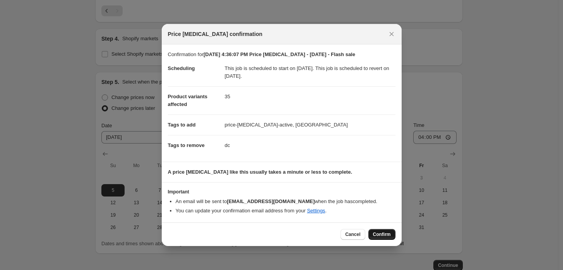
click at [375, 235] on span "Confirm" at bounding box center [382, 234] width 18 height 6
type input "Oct 3, 2025, 4:36:07 PM Price change job - 5 Oct 25 - Flash sale"
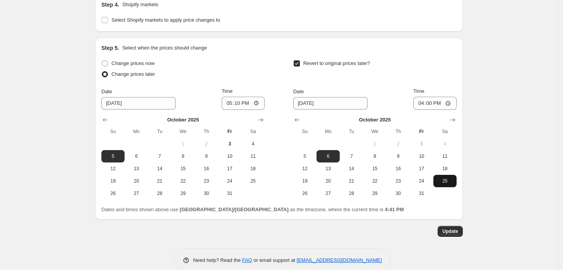
scroll to position [1368, 0]
